Goal: Check status: Check status

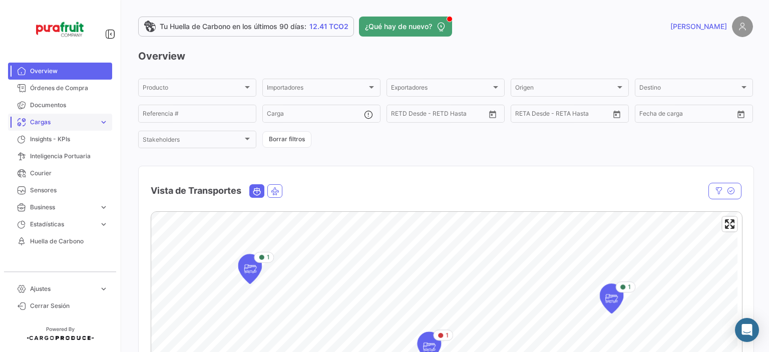
click at [75, 122] on span "Cargas" at bounding box center [62, 122] width 65 height 9
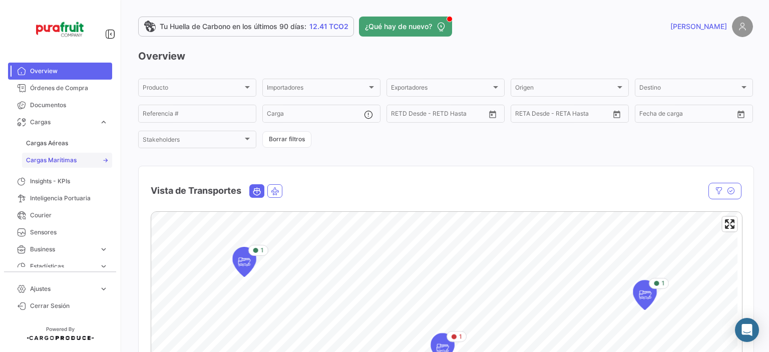
click at [62, 158] on span "Cargas Marítimas" at bounding box center [51, 160] width 51 height 9
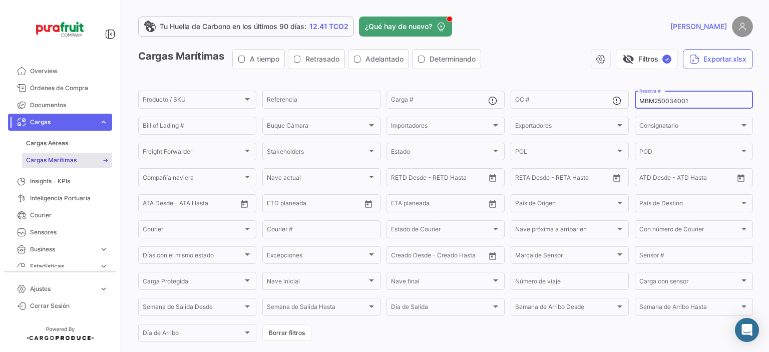
click at [664, 102] on input "MBM250034001" at bounding box center [693, 101] width 109 height 7
paste input "6427099790"
type input "6427099790"
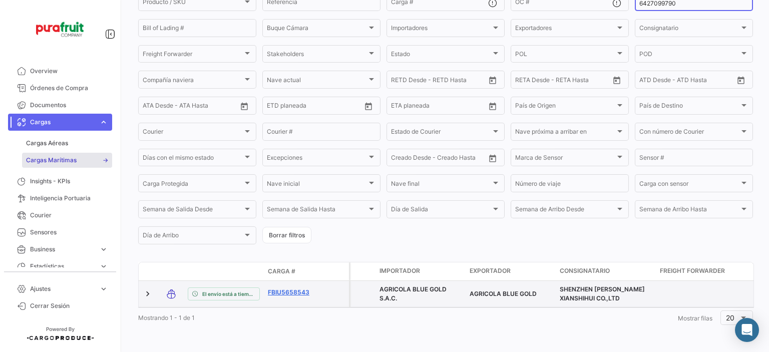
scroll to position [107, 0]
click at [288, 288] on link "FBIU5658543" at bounding box center [294, 292] width 52 height 9
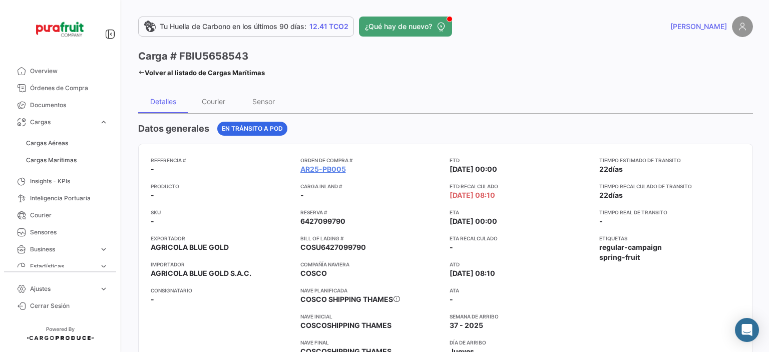
scroll to position [100, 0]
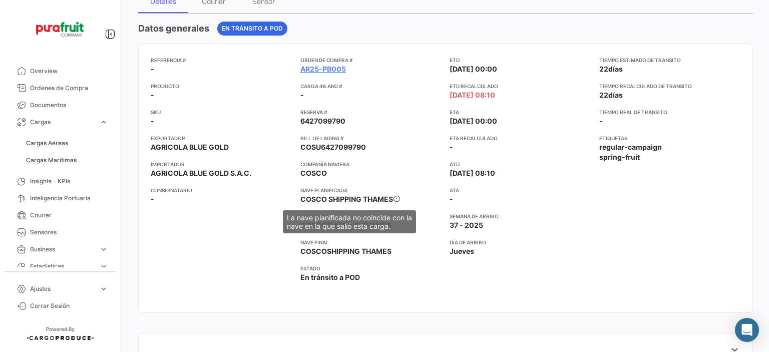
click at [395, 198] on icon at bounding box center [396, 198] width 7 height 7
